Goal: Task Accomplishment & Management: Use online tool/utility

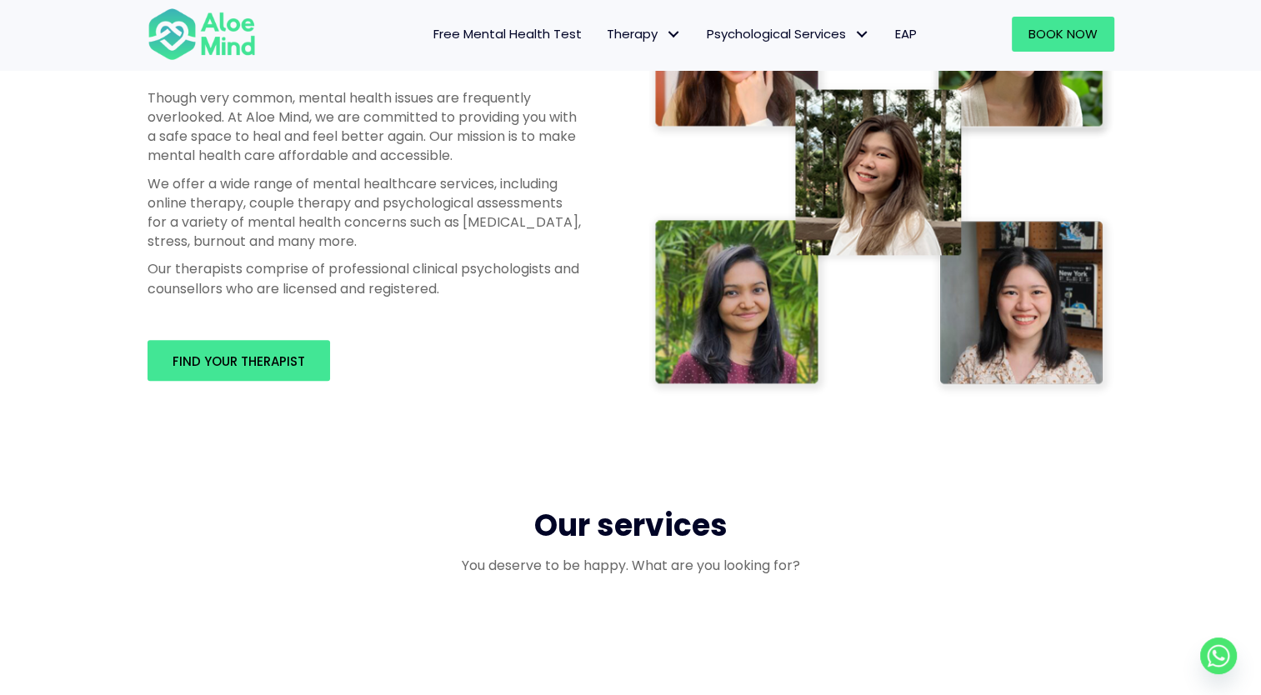
scroll to position [1083, 0]
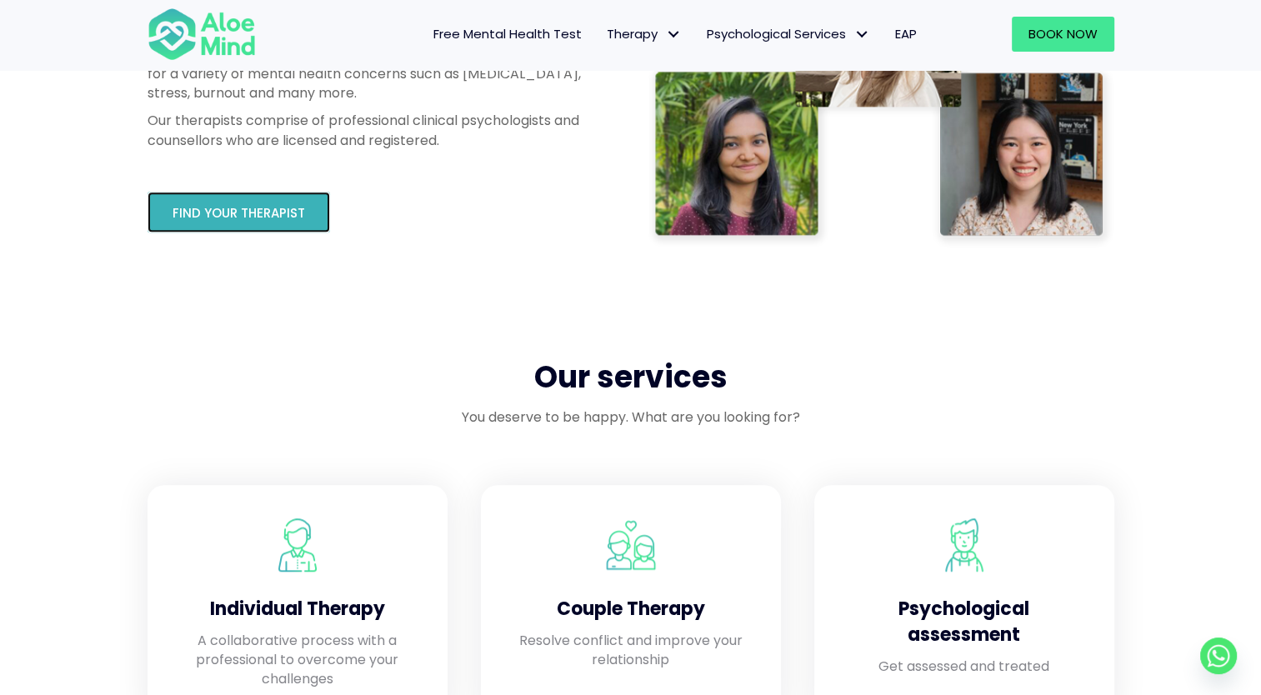
click at [273, 223] on link "Find your therapist" at bounding box center [238, 212] width 182 height 41
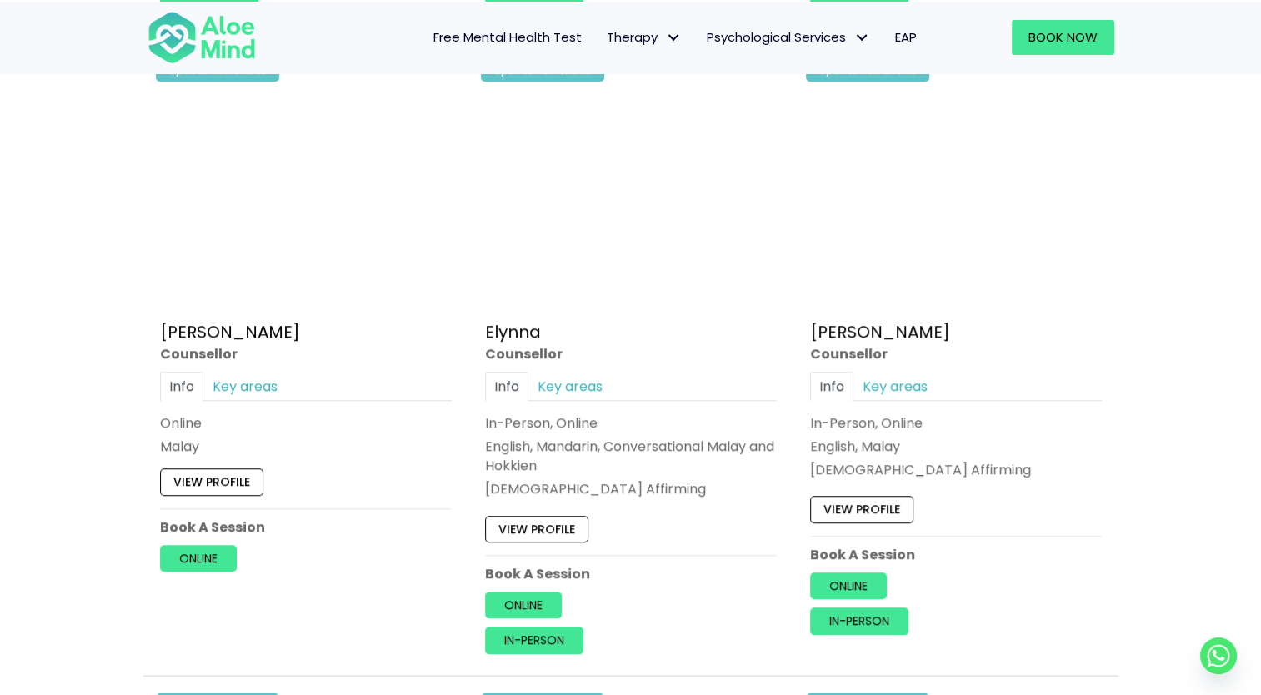
scroll to position [1500, 0]
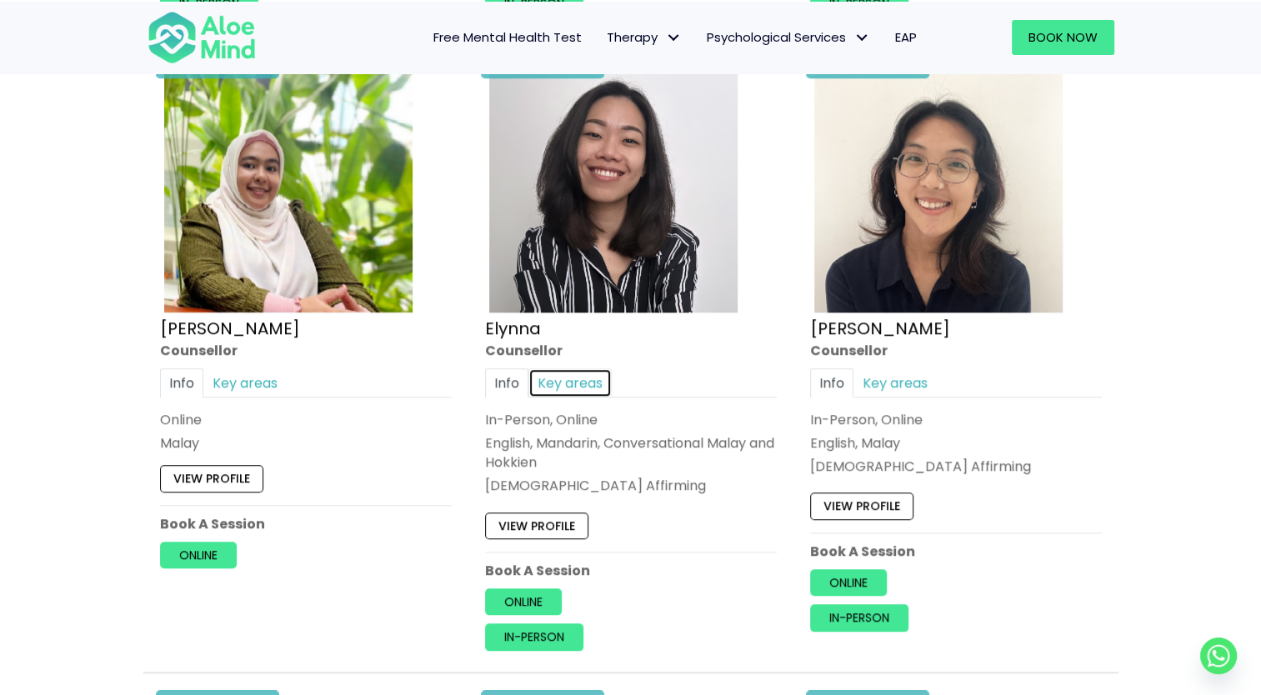
click at [574, 375] on link "Key areas" at bounding box center [569, 382] width 83 height 29
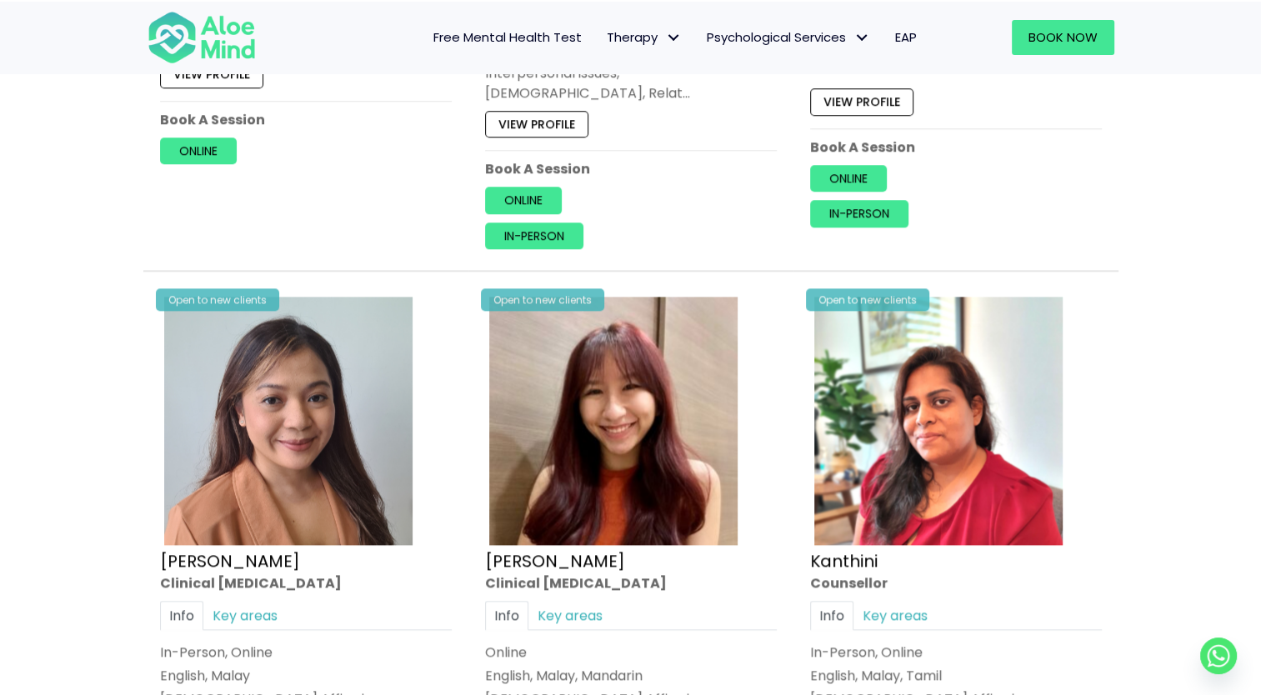
scroll to position [2083, 0]
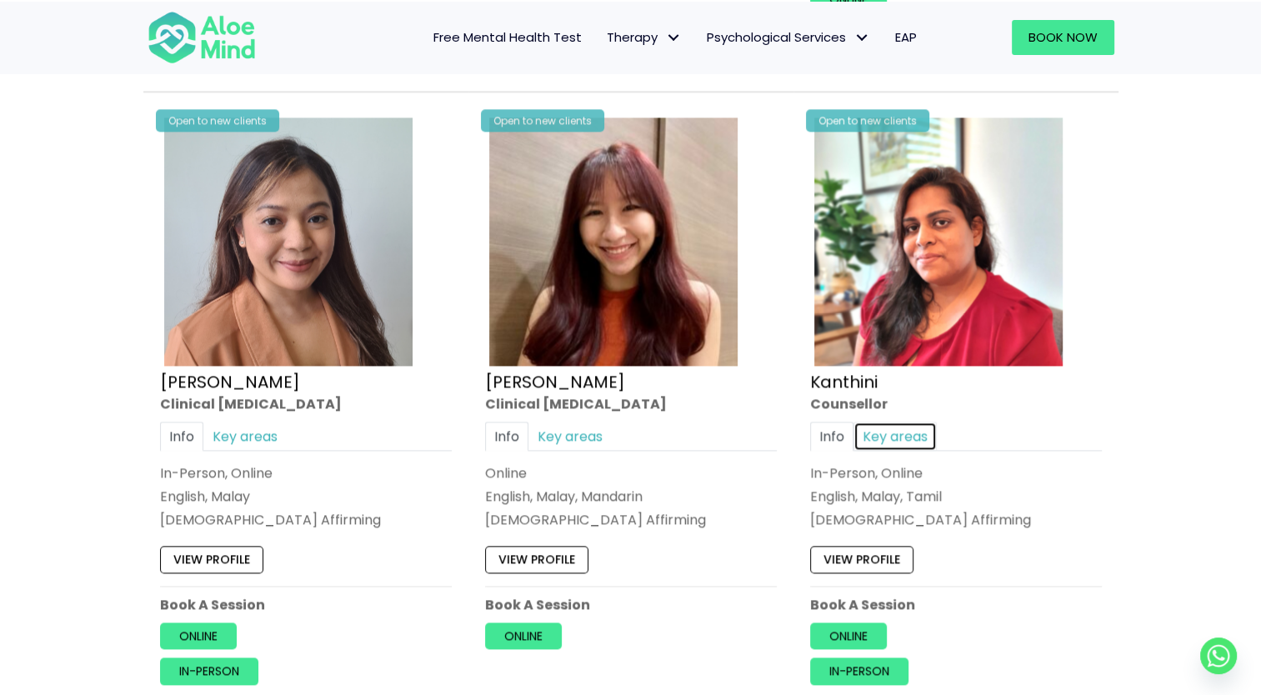
click at [898, 422] on link "Key areas" at bounding box center [894, 436] width 83 height 29
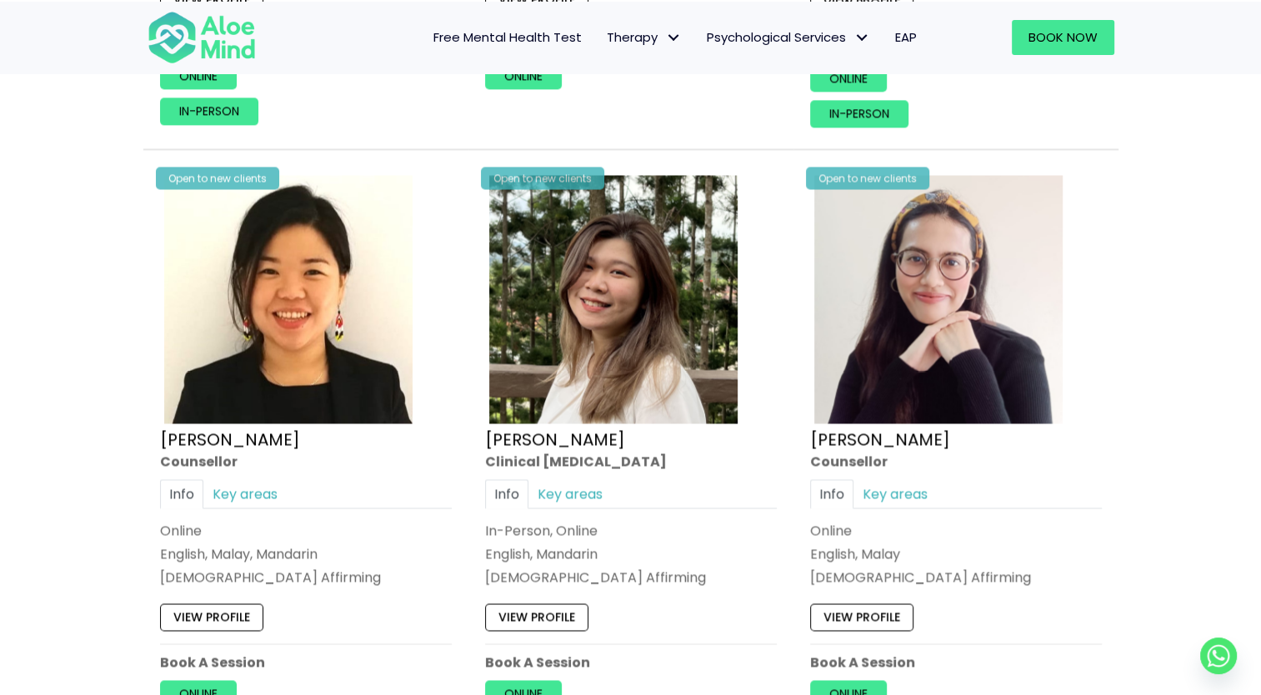
scroll to position [2666, 0]
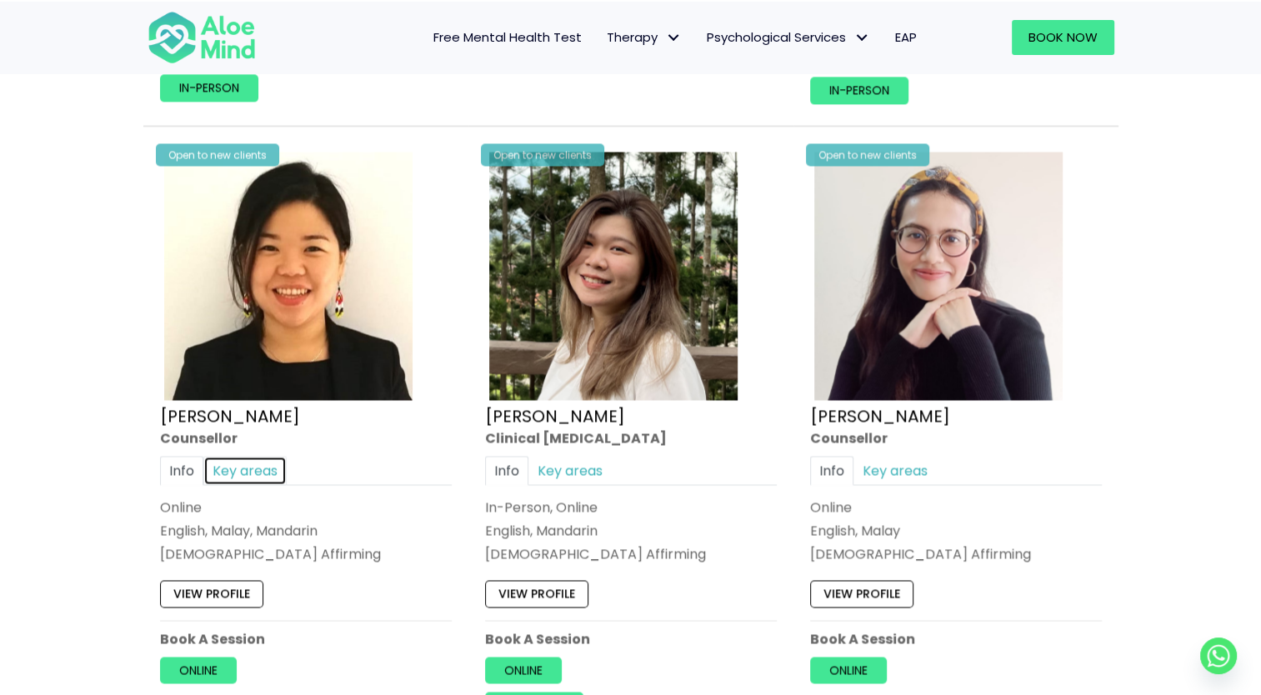
click at [254, 455] on link "Key areas" at bounding box center [244, 469] width 83 height 29
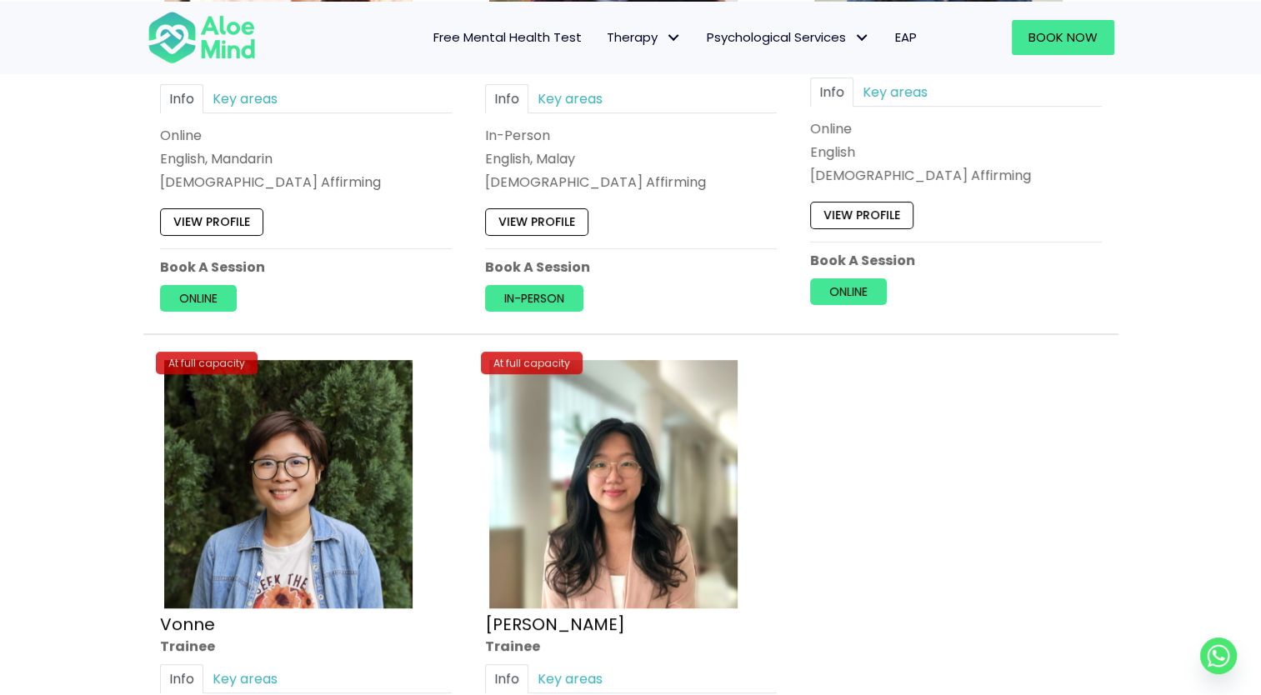
scroll to position [6665, 0]
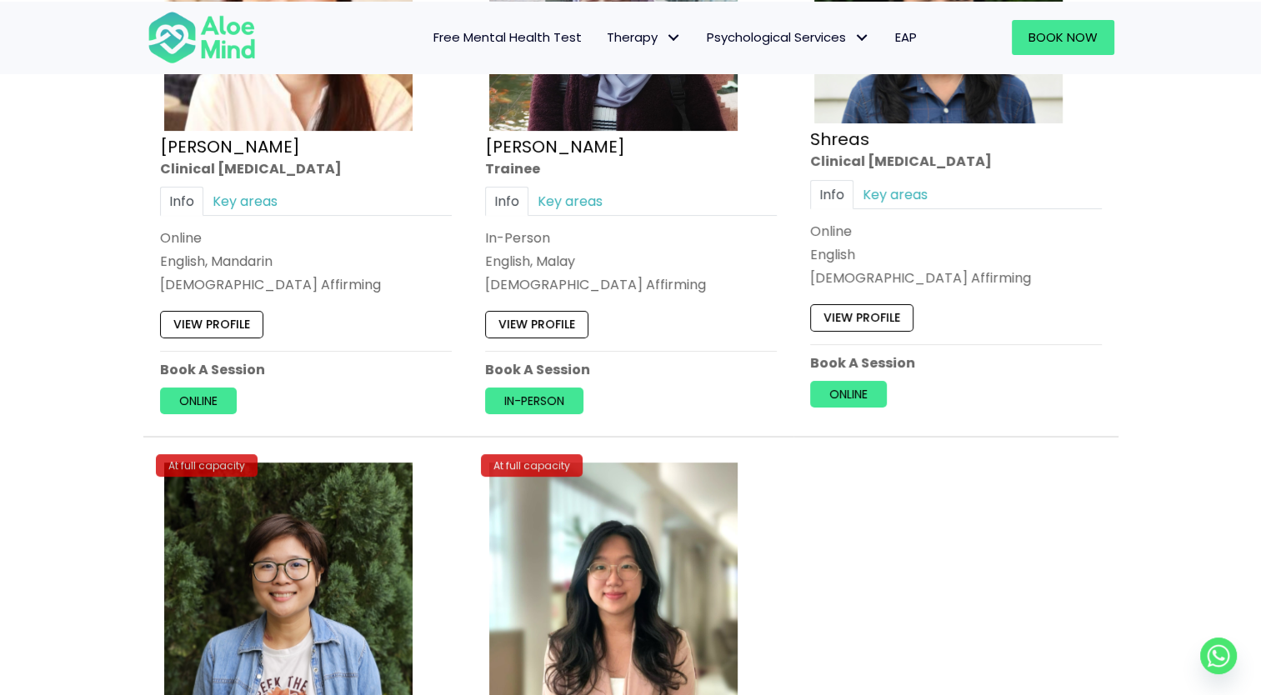
click at [503, 35] on span "Free Mental Health Test" at bounding box center [507, 36] width 148 height 17
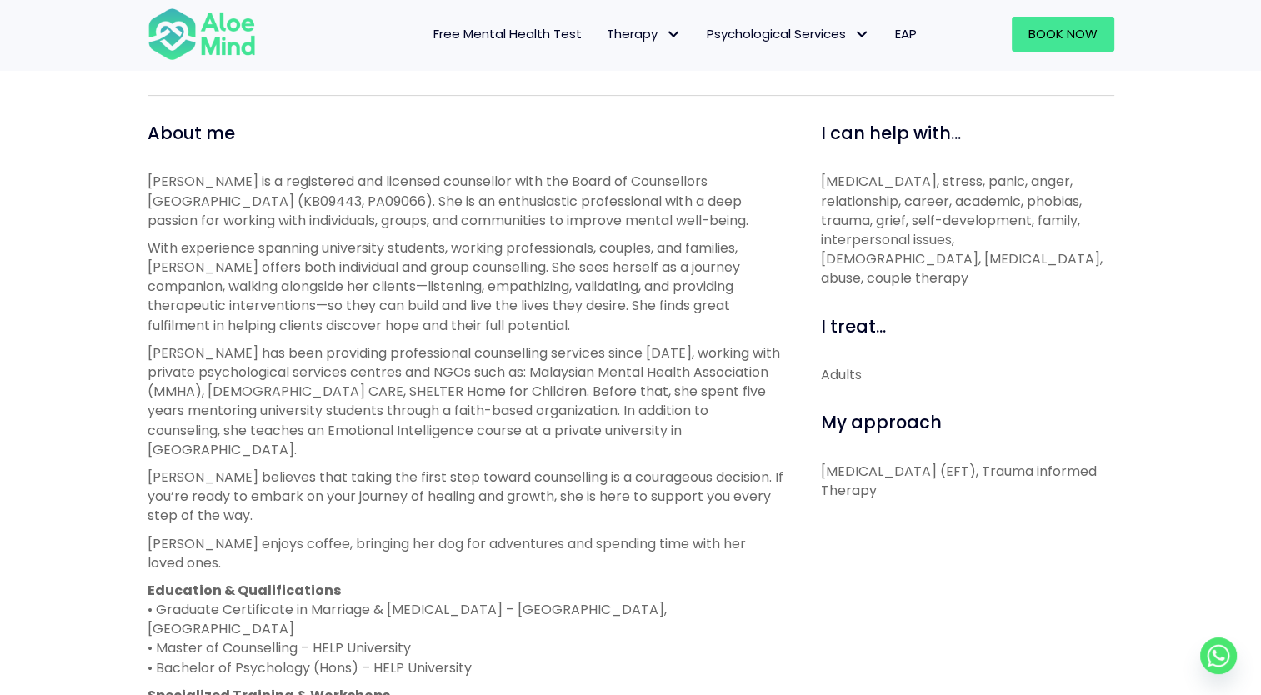
scroll to position [500, 0]
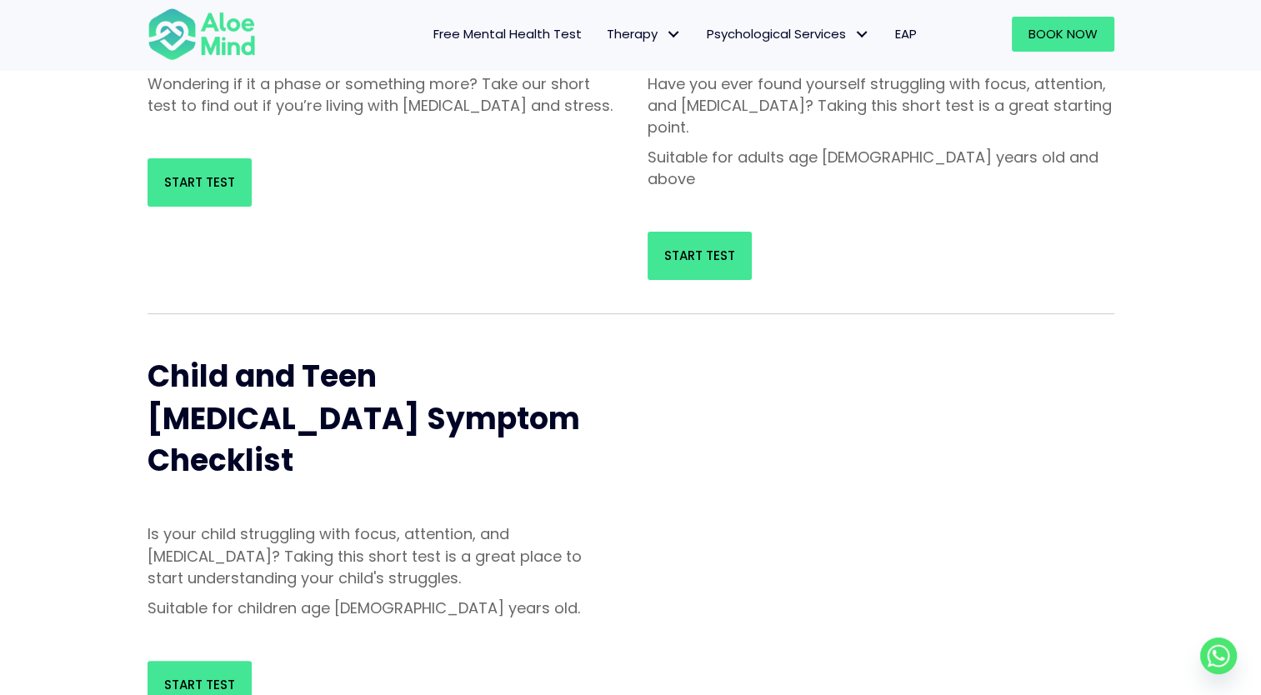
scroll to position [333, 0]
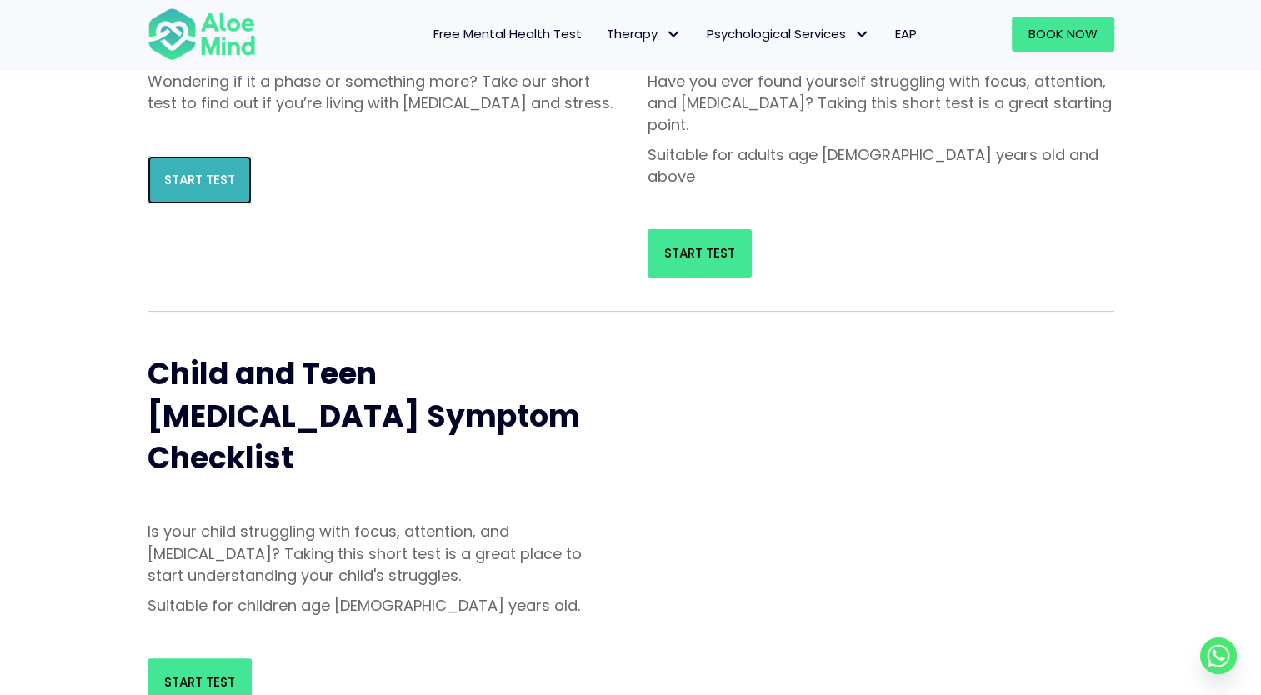
click at [207, 182] on link "Start Test" at bounding box center [199, 180] width 104 height 48
